Goal: Task Accomplishment & Management: Manage account settings

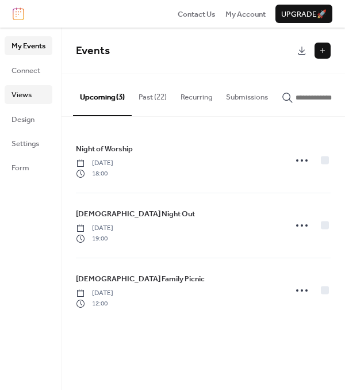
click at [28, 98] on span "Views" at bounding box center [22, 95] width 20 height 12
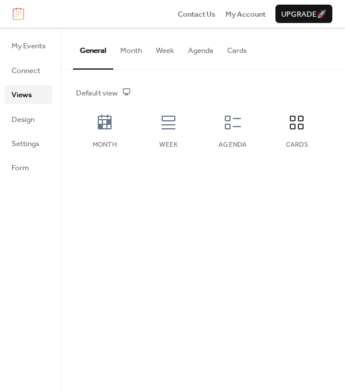
click at [243, 56] on button "Cards" at bounding box center [236, 48] width 33 height 40
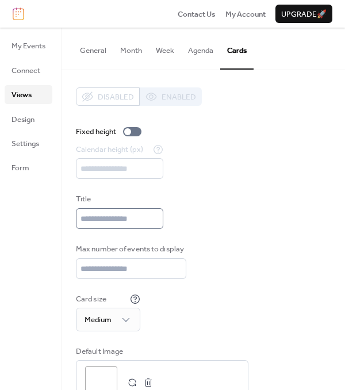
scroll to position [41, 0]
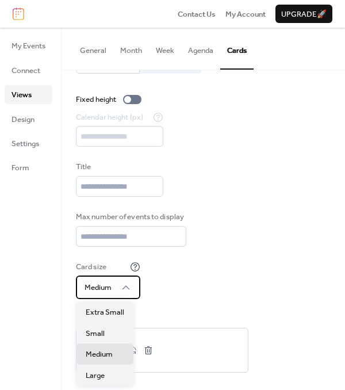
click at [127, 280] on div "Medium" at bounding box center [108, 287] width 64 height 23
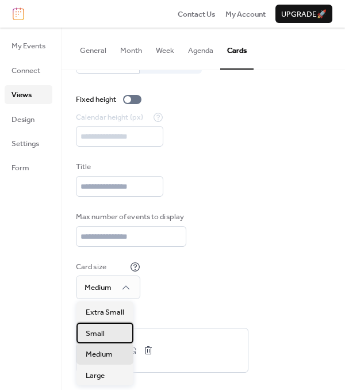
click at [102, 334] on span "Small" at bounding box center [95, 334] width 19 height 12
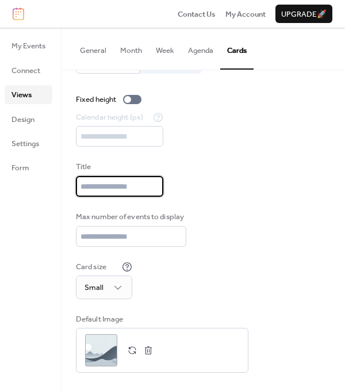
click at [114, 181] on input "text" at bounding box center [119, 186] width 87 height 21
